Goal: Transaction & Acquisition: Download file/media

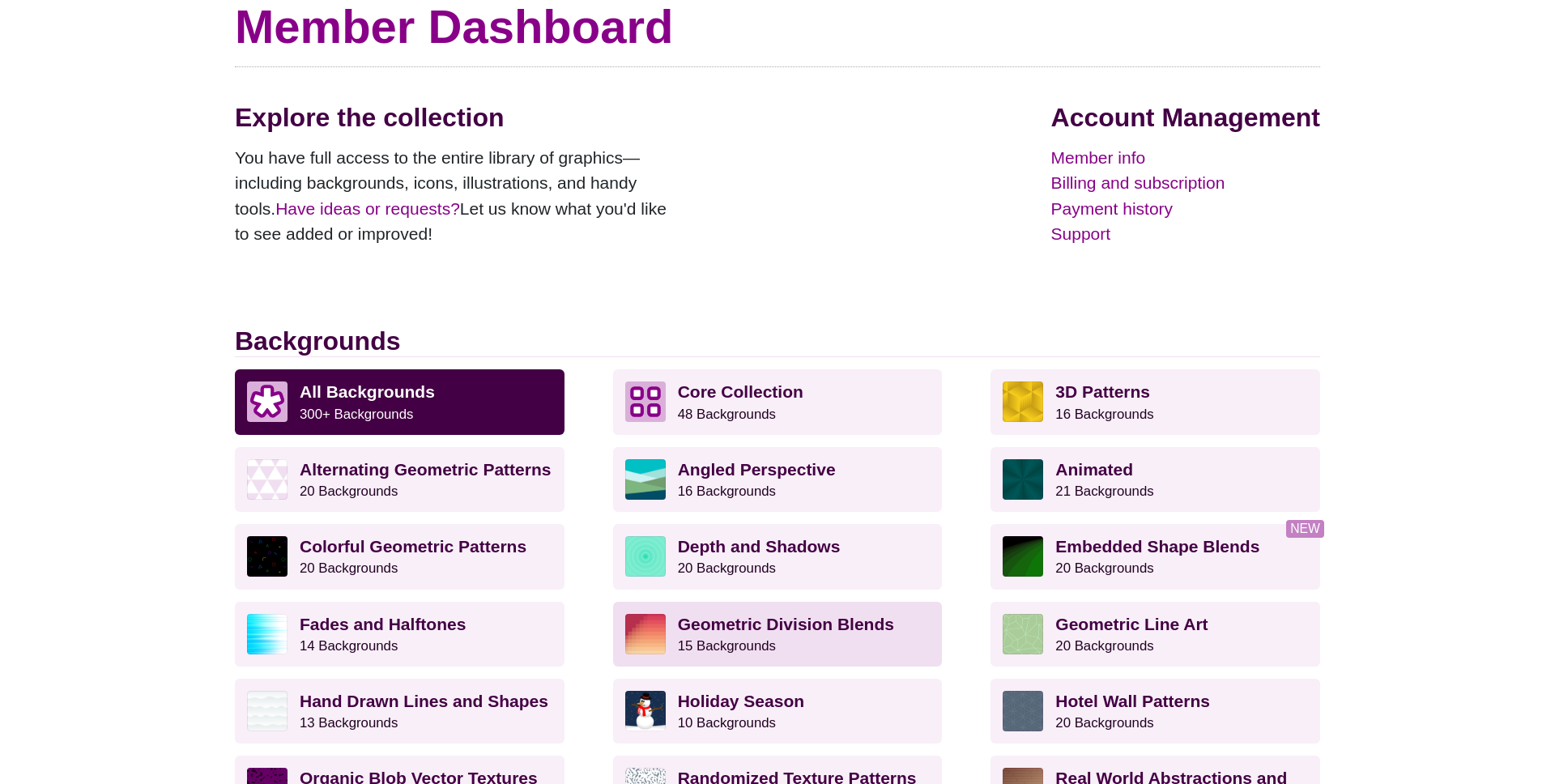
scroll to position [386, 0]
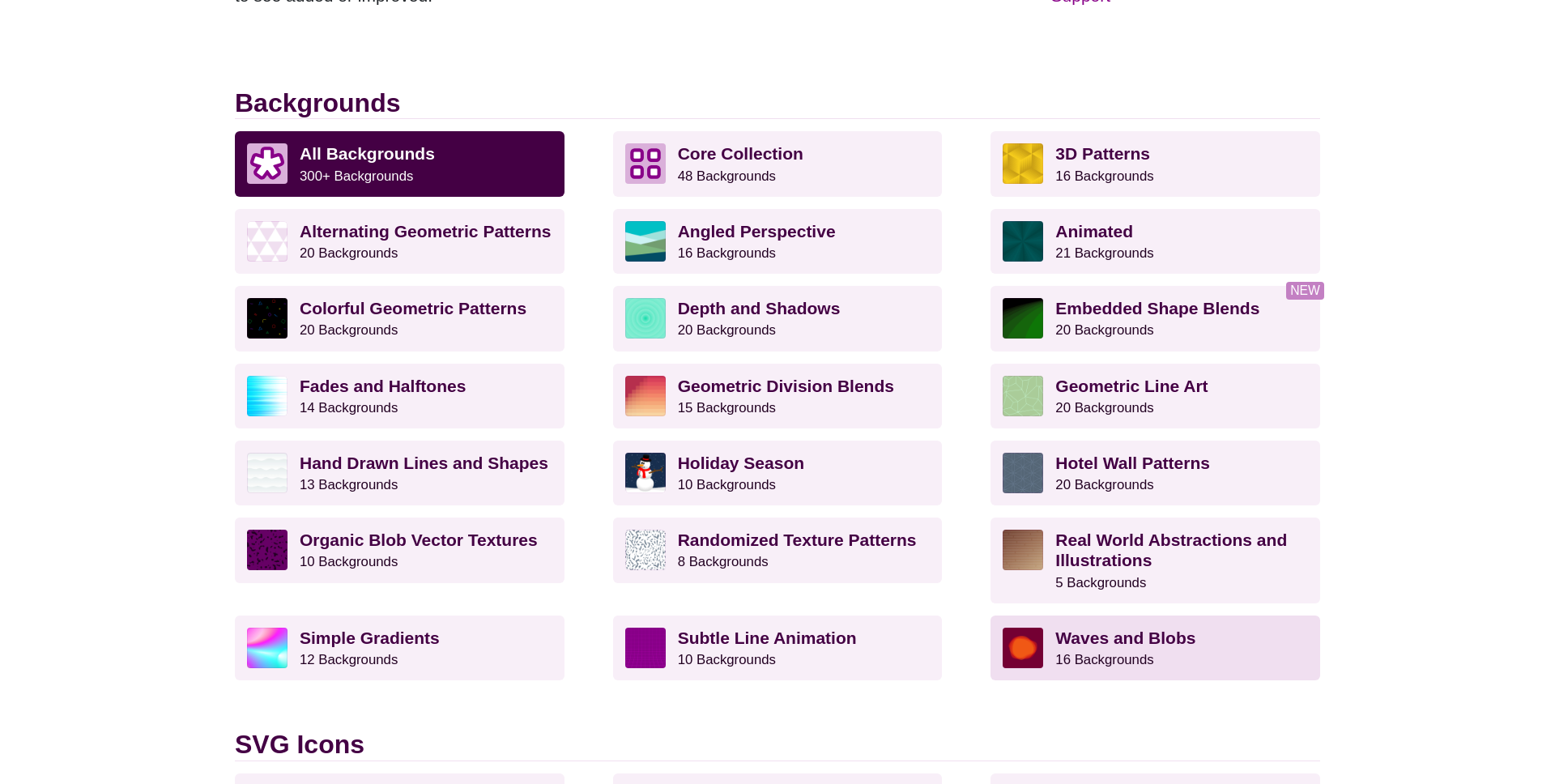
click at [1155, 637] on strong "Waves and Blobs" at bounding box center [1125, 638] width 140 height 19
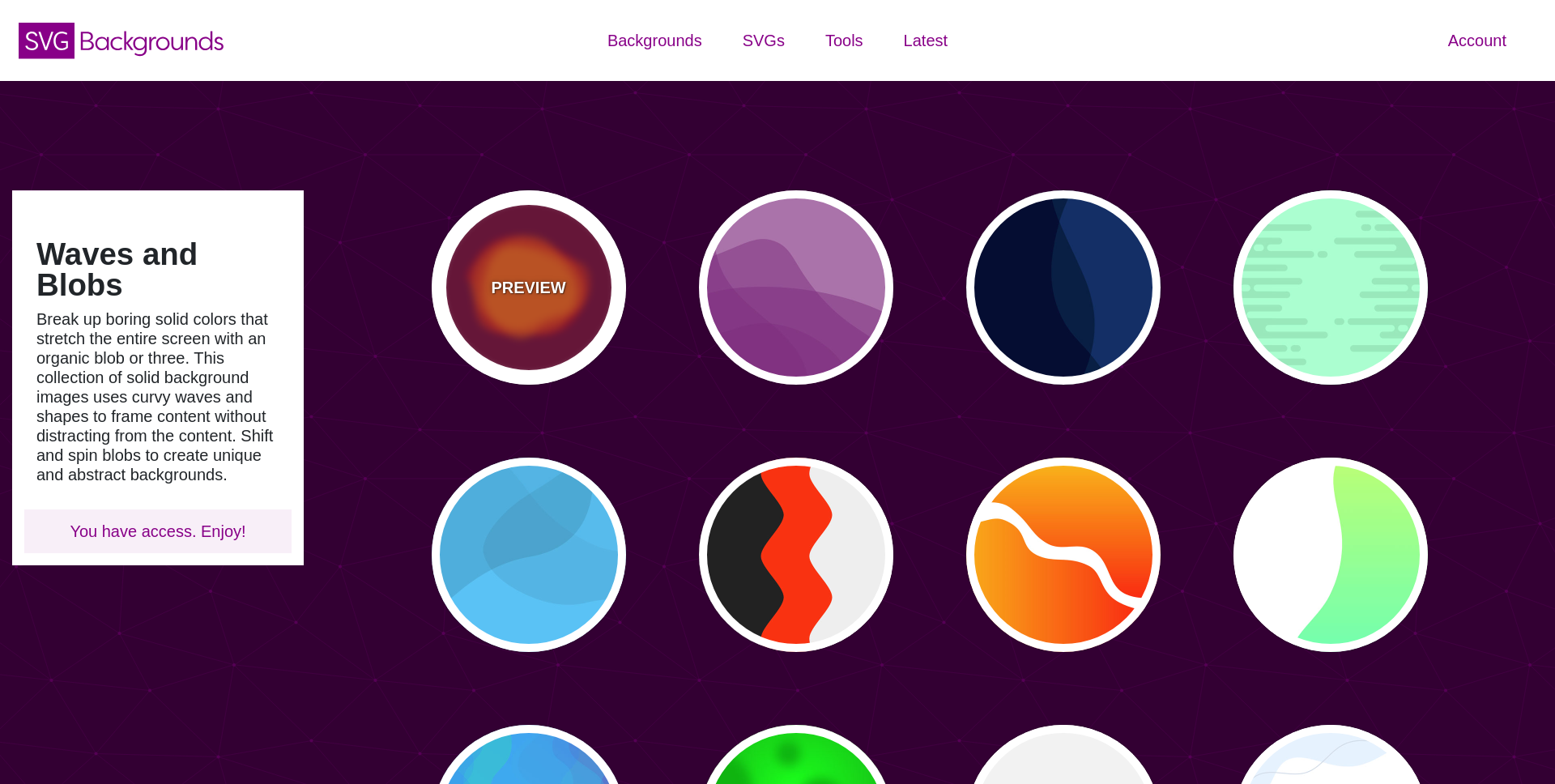
click at [528, 280] on p "PREVIEW" at bounding box center [528, 287] width 74 height 24
type input "#770033"
type input "#FF0000"
type input "#FF7700"
type input "0"
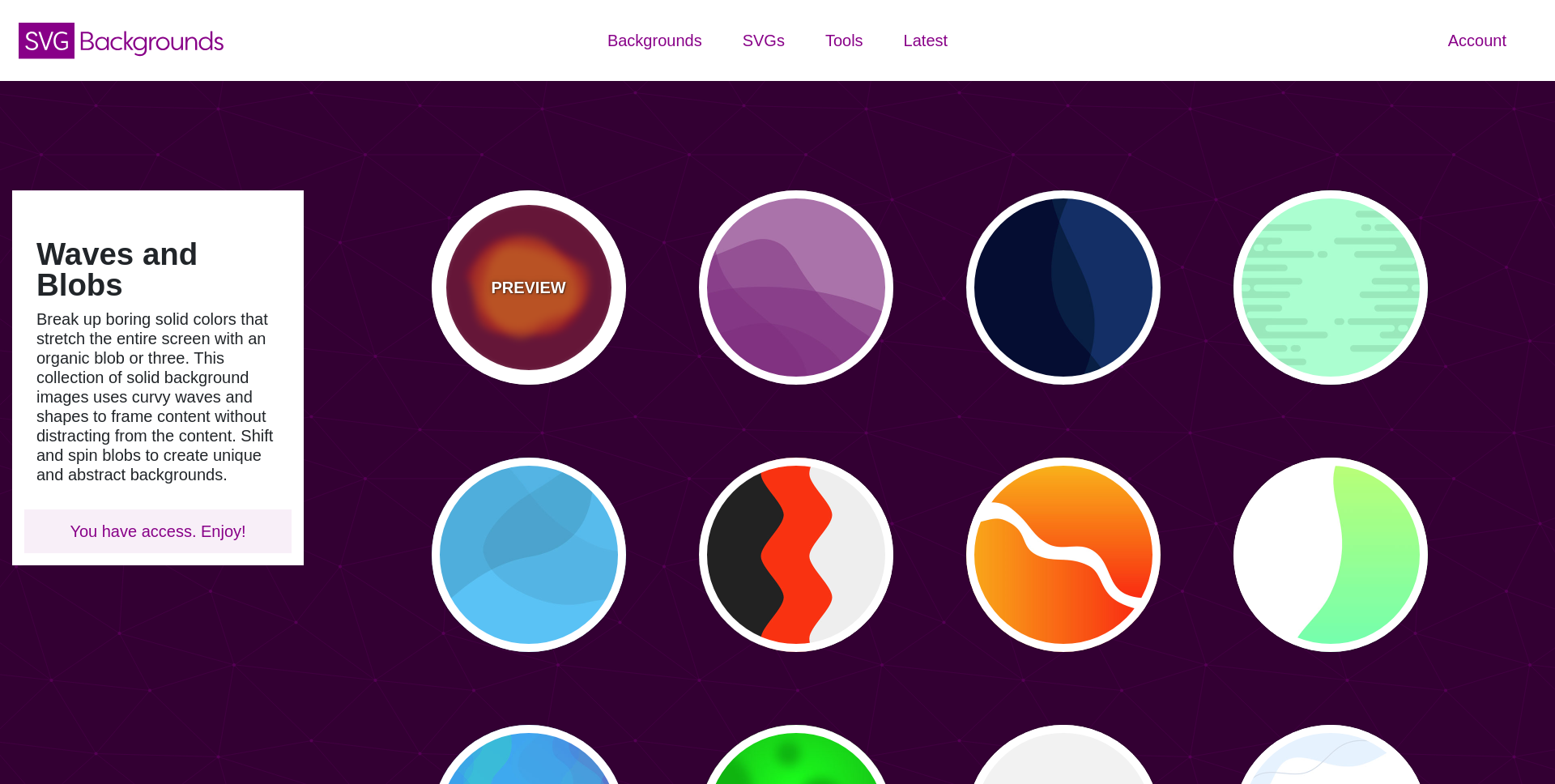
type input "2000"
type input "0.5"
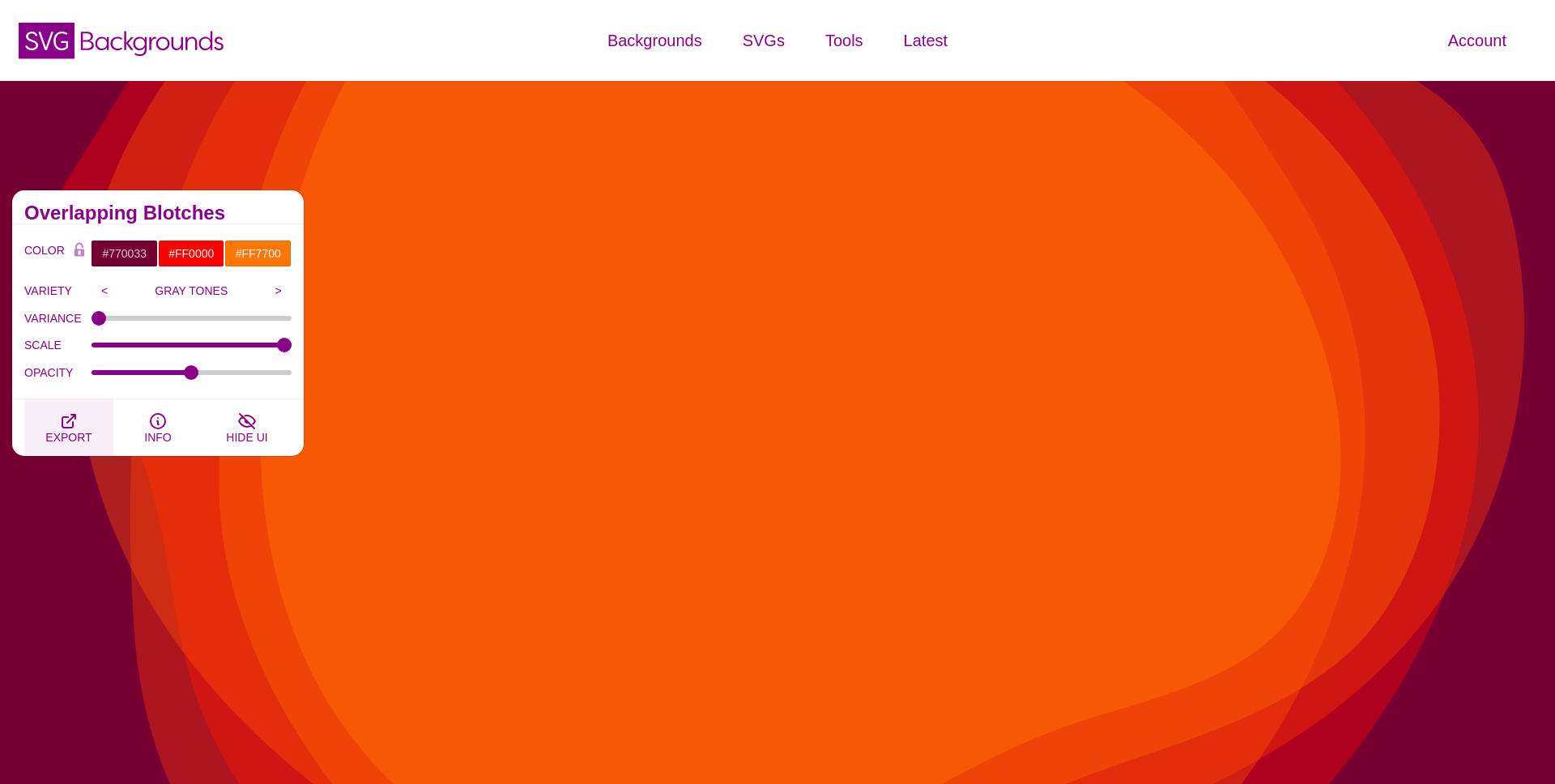
click at [69, 433] on span "EXPORT" at bounding box center [68, 438] width 46 height 13
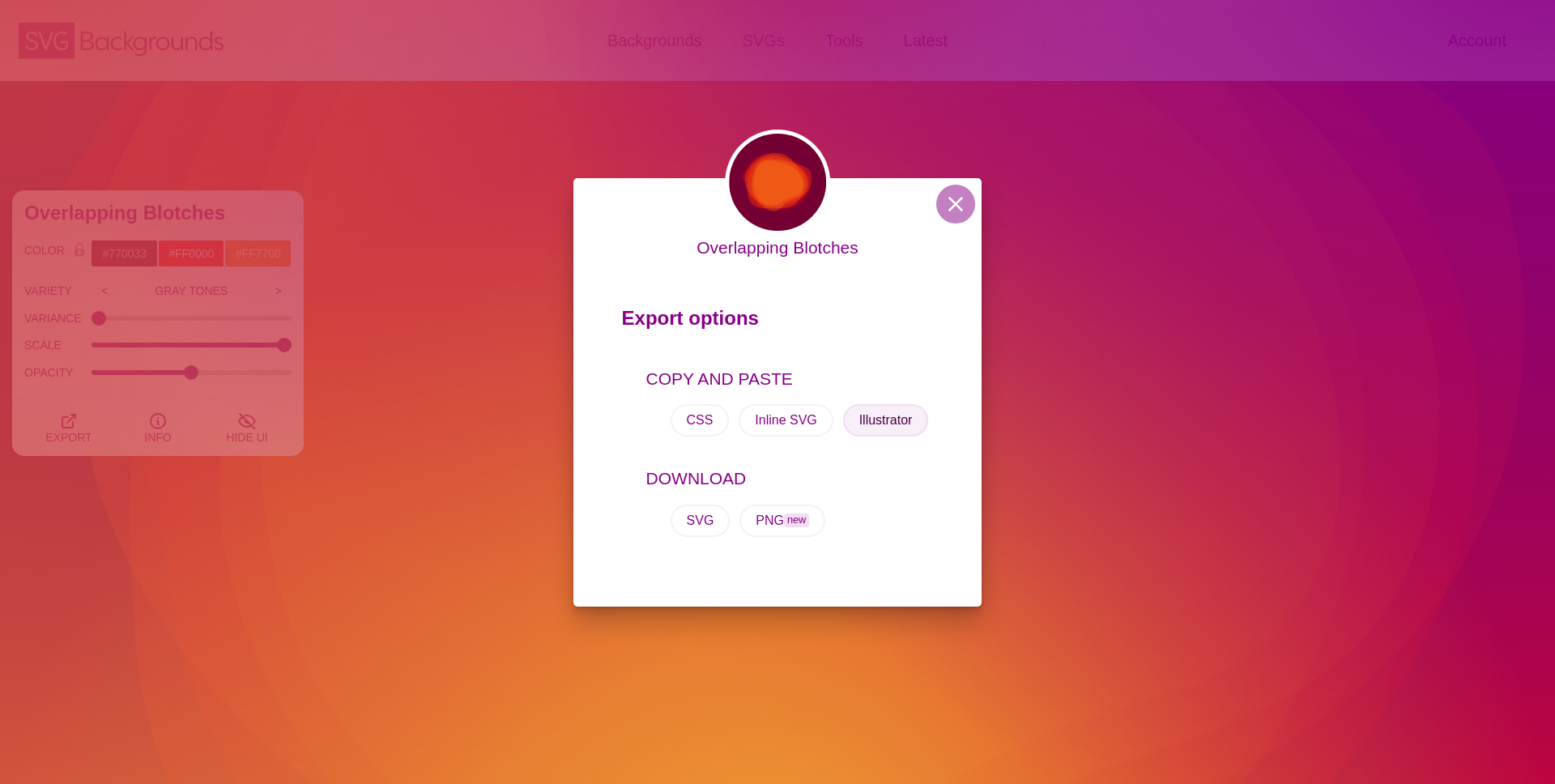
click at [875, 425] on button "Illustrator" at bounding box center [885, 420] width 85 height 33
